Goal: Task Accomplishment & Management: Manage account settings

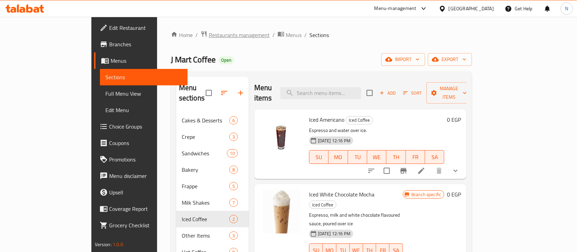
click at [209, 35] on span "Restaurants management" at bounding box center [239, 35] width 61 height 8
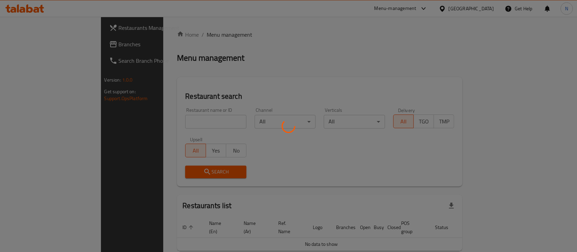
click at [172, 118] on div at bounding box center [288, 126] width 577 height 252
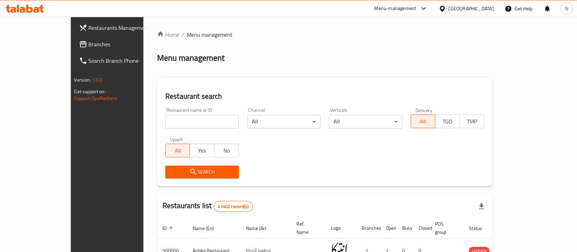
click at [172, 118] on input "search" at bounding box center [202, 122] width 74 height 14
paste input "692394"
type input "692394"
click button "Search" at bounding box center [202, 171] width 74 height 13
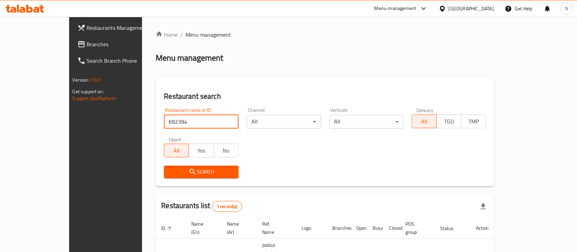
scroll to position [40, 0]
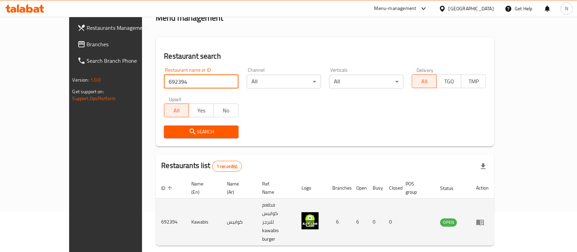
click at [494, 206] on td "enhanced table" at bounding box center [483, 221] width 24 height 47
click at [484, 218] on icon "enhanced table" at bounding box center [480, 222] width 8 height 8
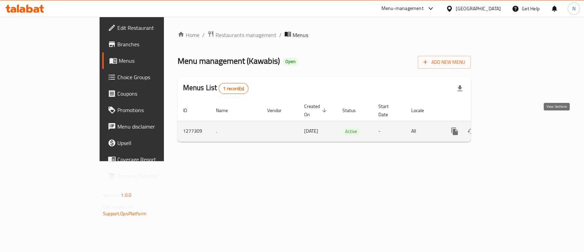
click at [508, 127] on icon "enhanced table" at bounding box center [504, 131] width 8 height 8
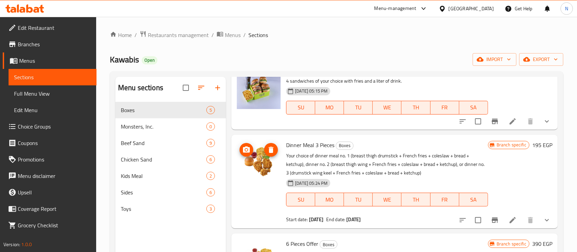
scroll to position [142, 0]
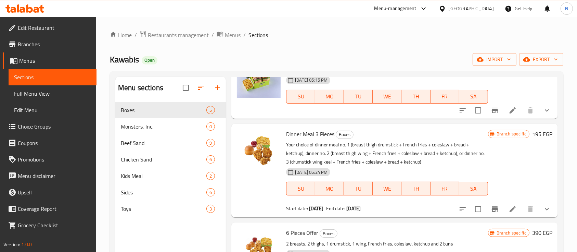
click at [317, 137] on span "Dinner Meal 3 Pieces" at bounding box center [310, 134] width 48 height 10
copy h6 "Dinner Meal 3 Pieces"
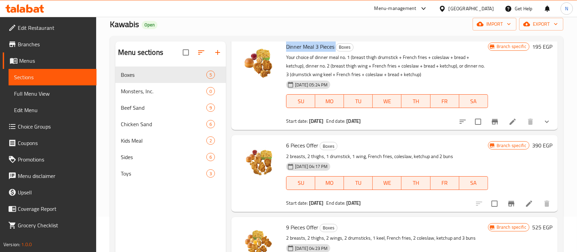
scroll to position [39, 0]
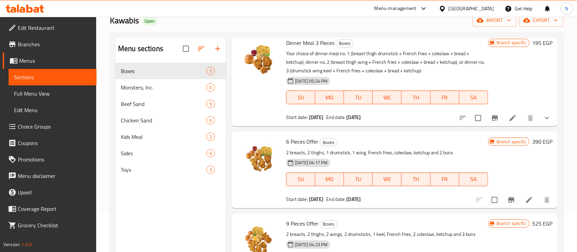
click at [301, 141] on span "6 Pieces Offer" at bounding box center [302, 141] width 32 height 10
copy h6 "6 Pieces Offer"
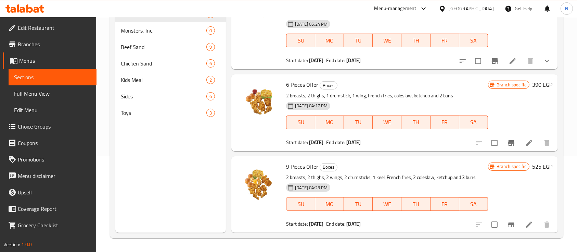
click at [298, 164] on span "9 Pieces Offer" at bounding box center [302, 166] width 32 height 10
copy h6 "9 Pieces Offer"
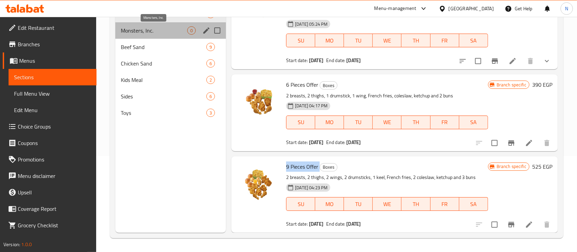
click at [145, 33] on span "Monsters, Inc." at bounding box center [154, 30] width 66 height 8
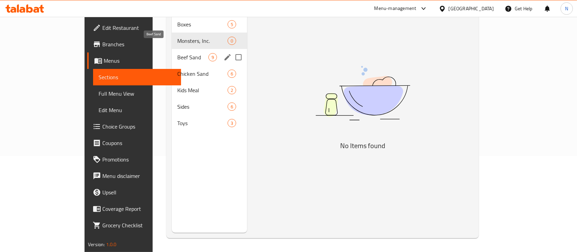
click at [177, 53] on span "Beef Sand" at bounding box center [192, 57] width 31 height 8
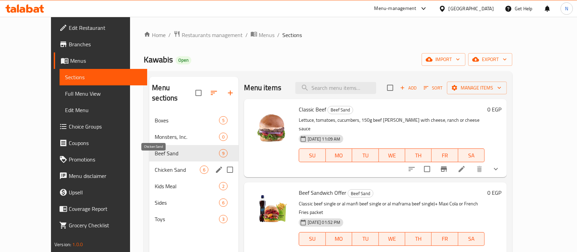
click at [155, 165] on span "Chicken Sand" at bounding box center [177, 169] width 45 height 8
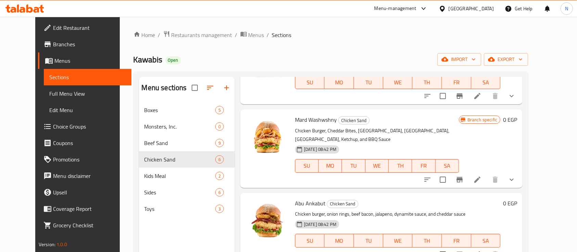
scroll to position [96, 0]
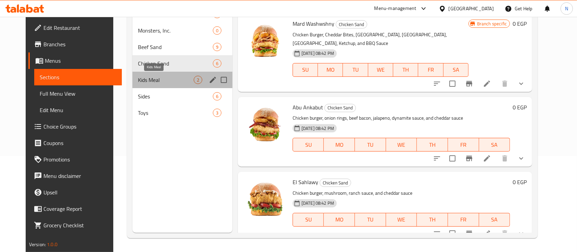
click at [151, 78] on span "Kids Meal" at bounding box center [166, 80] width 56 height 8
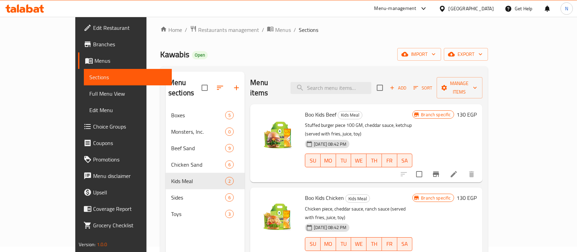
scroll to position [4, 0]
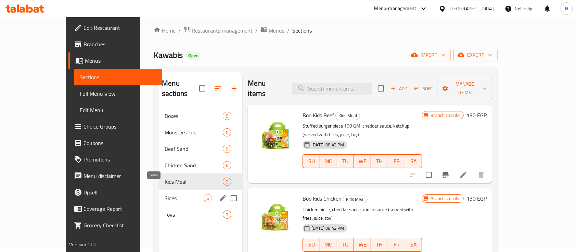
click at [165, 194] on span "Sides" at bounding box center [184, 198] width 39 height 8
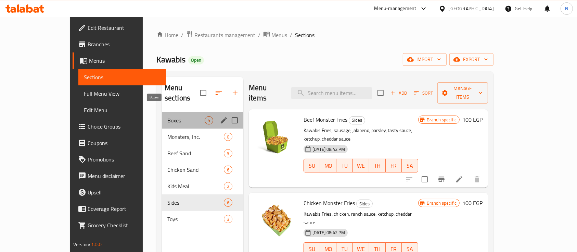
click at [167, 116] on span "Boxes" at bounding box center [185, 120] width 37 height 8
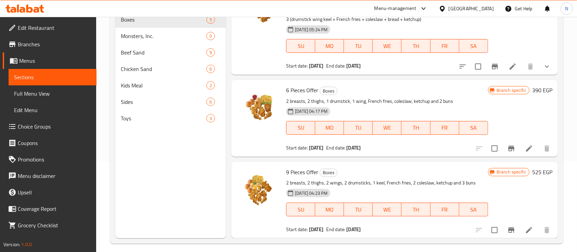
scroll to position [96, 0]
